Goal: Check status: Check status

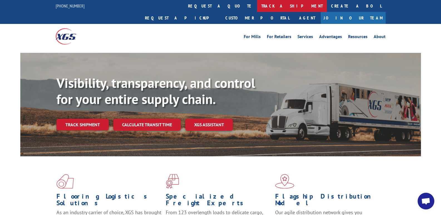
click at [257, 8] on link "track a shipment" at bounding box center [292, 6] width 70 height 12
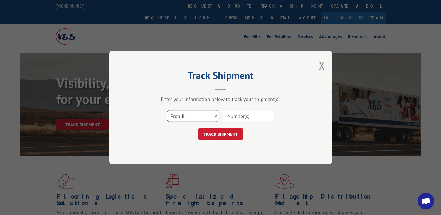
click at [199, 117] on select "Select category... Probill BOL PO" at bounding box center [192, 116] width 51 height 12
select select "po"
click at [167, 110] on select "Select category... Probill BOL PO" at bounding box center [192, 116] width 51 height 12
click at [244, 119] on input at bounding box center [248, 116] width 51 height 12
type input "w"
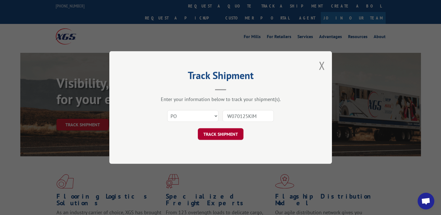
type input "W070125KIM"
click at [230, 133] on button "TRACK SHIPMENT" at bounding box center [221, 134] width 46 height 12
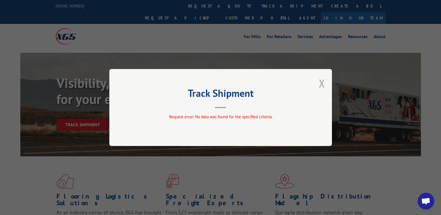
click at [324, 83] on button "Close modal" at bounding box center [322, 83] width 6 height 15
